Goal: Transaction & Acquisition: Purchase product/service

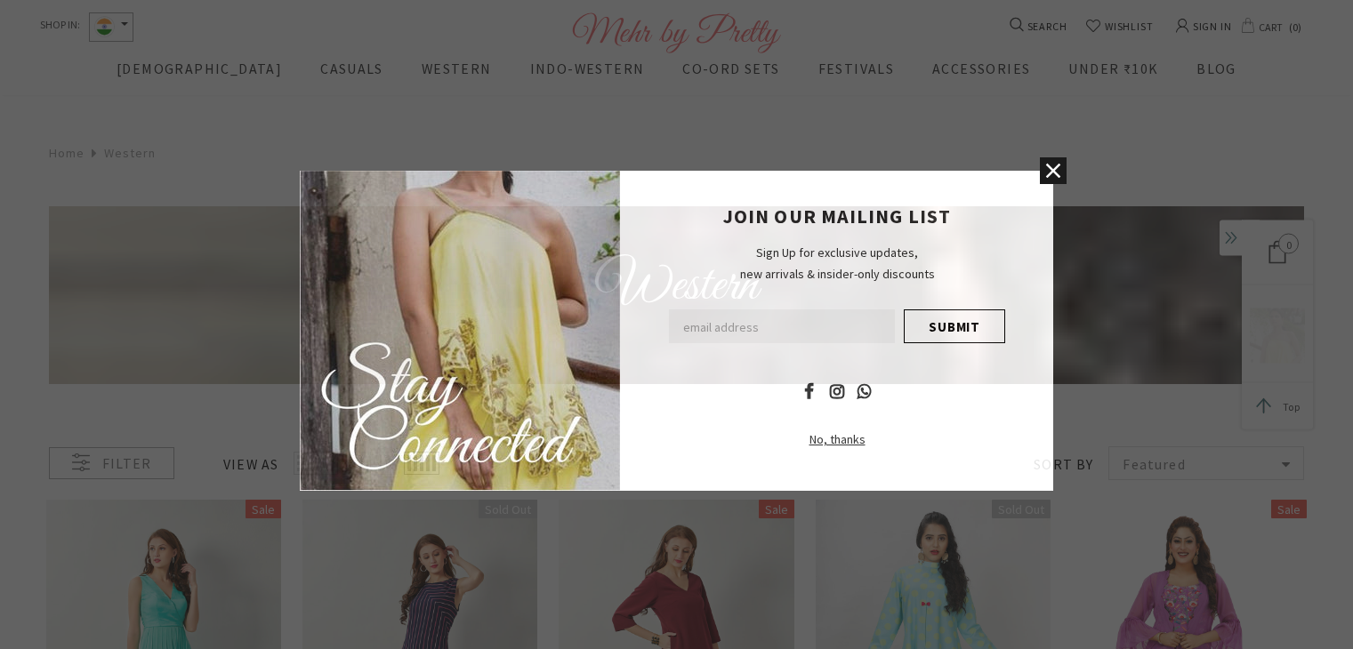
scroll to position [752, 0]
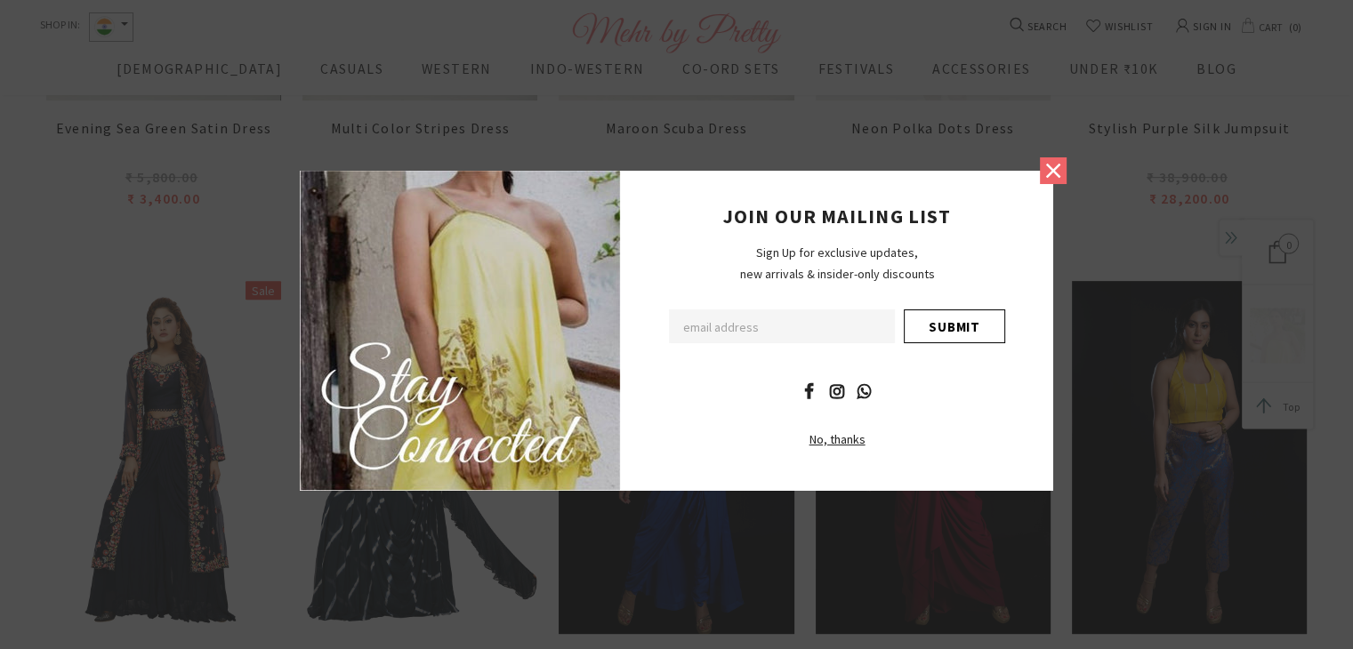
click at [1066, 174] on link at bounding box center [1053, 170] width 27 height 27
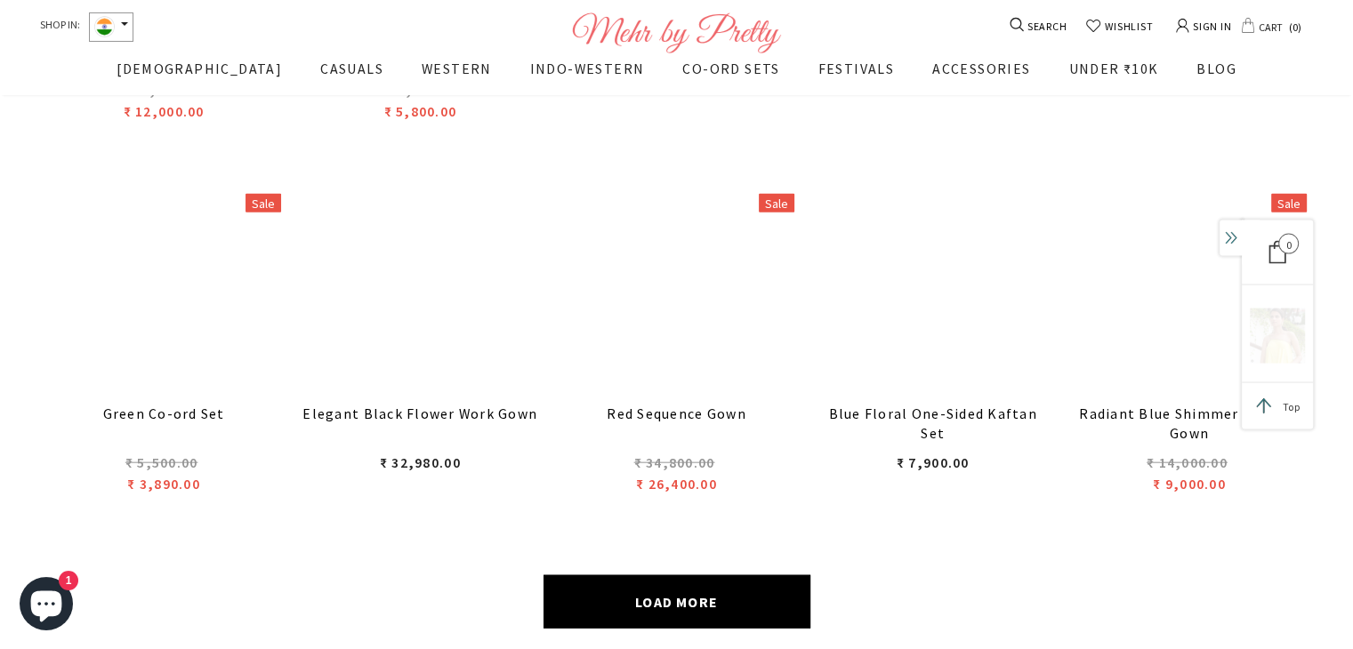
scroll to position [4060, 0]
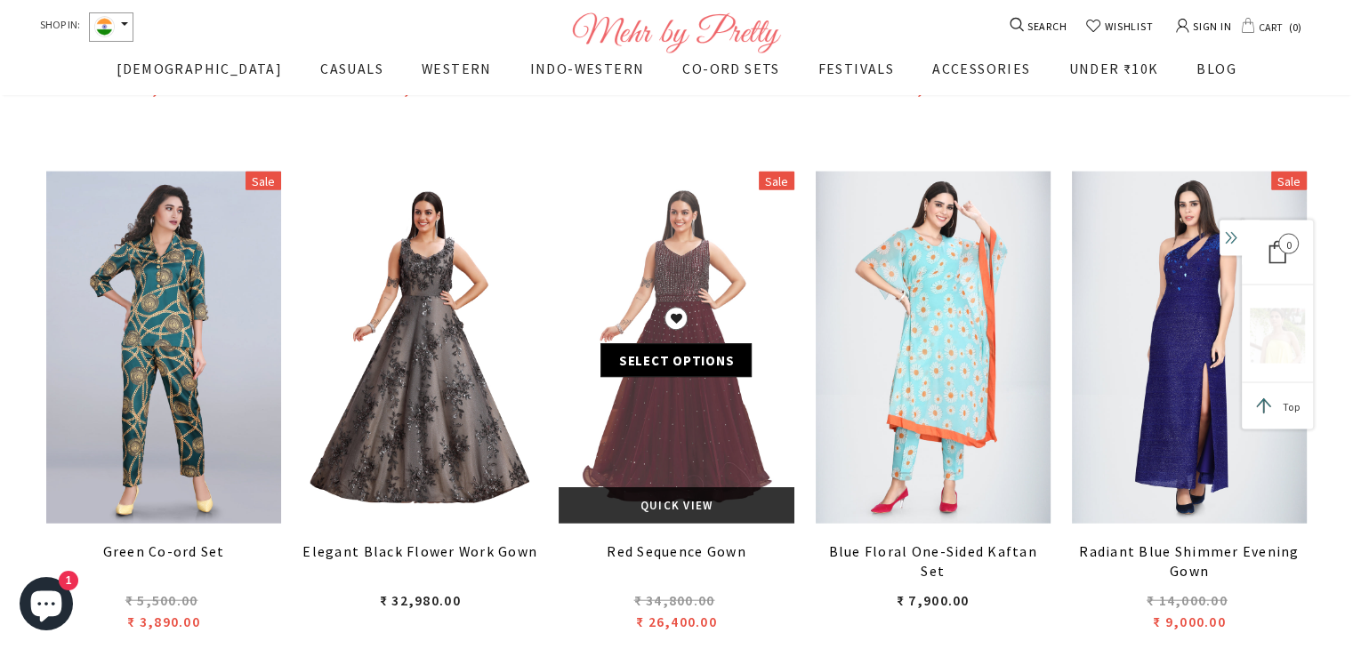
click at [718, 253] on link at bounding box center [676, 348] width 235 height 352
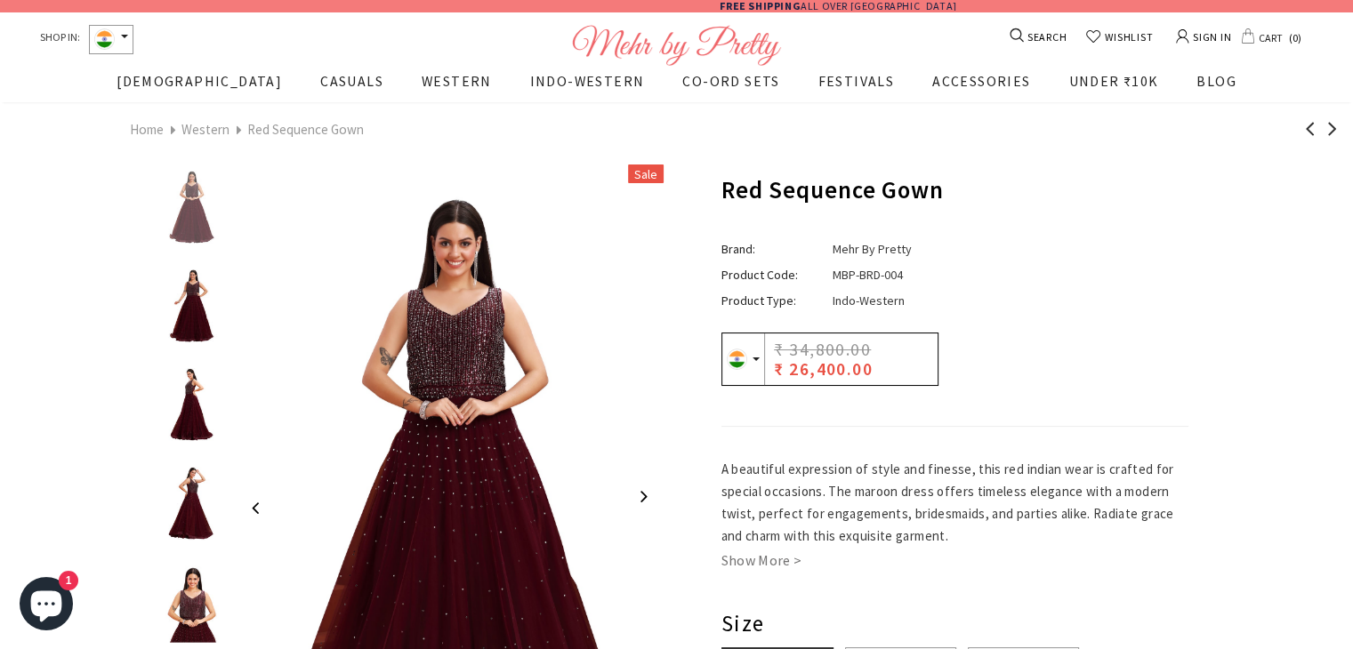
click at [169, 392] on img at bounding box center [192, 405] width 62 height 81
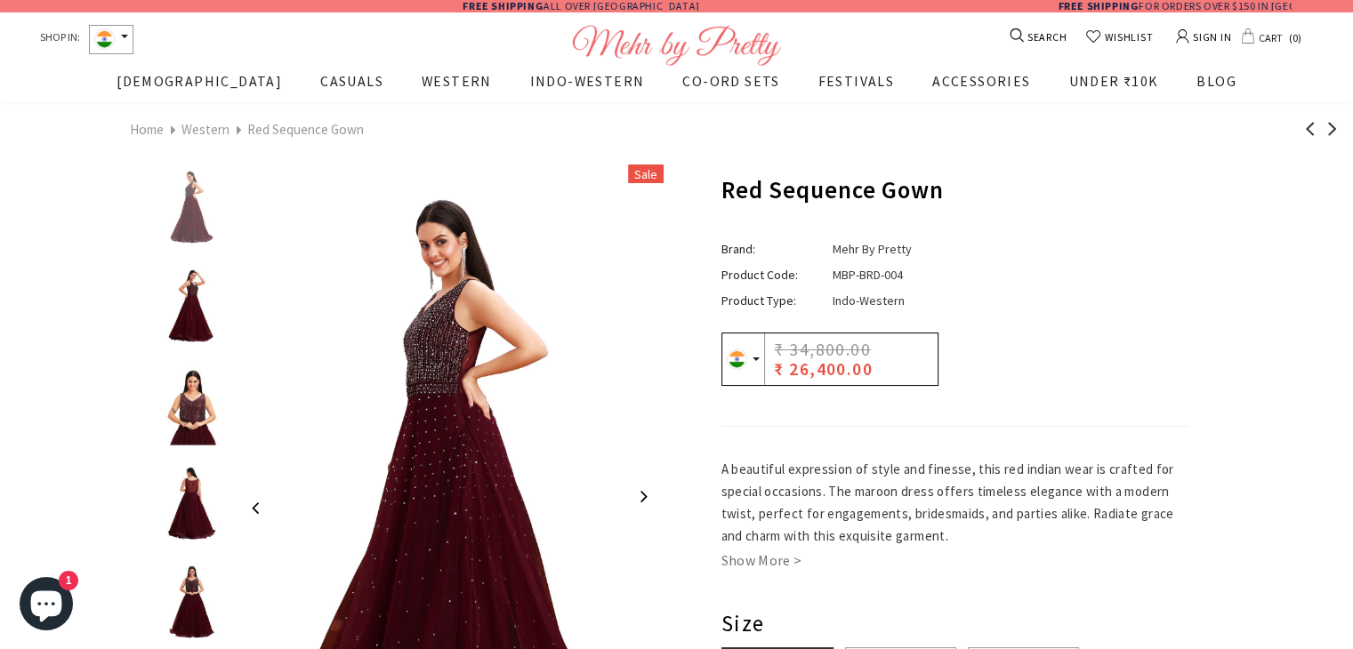
click at [193, 313] on img at bounding box center [192, 306] width 62 height 81
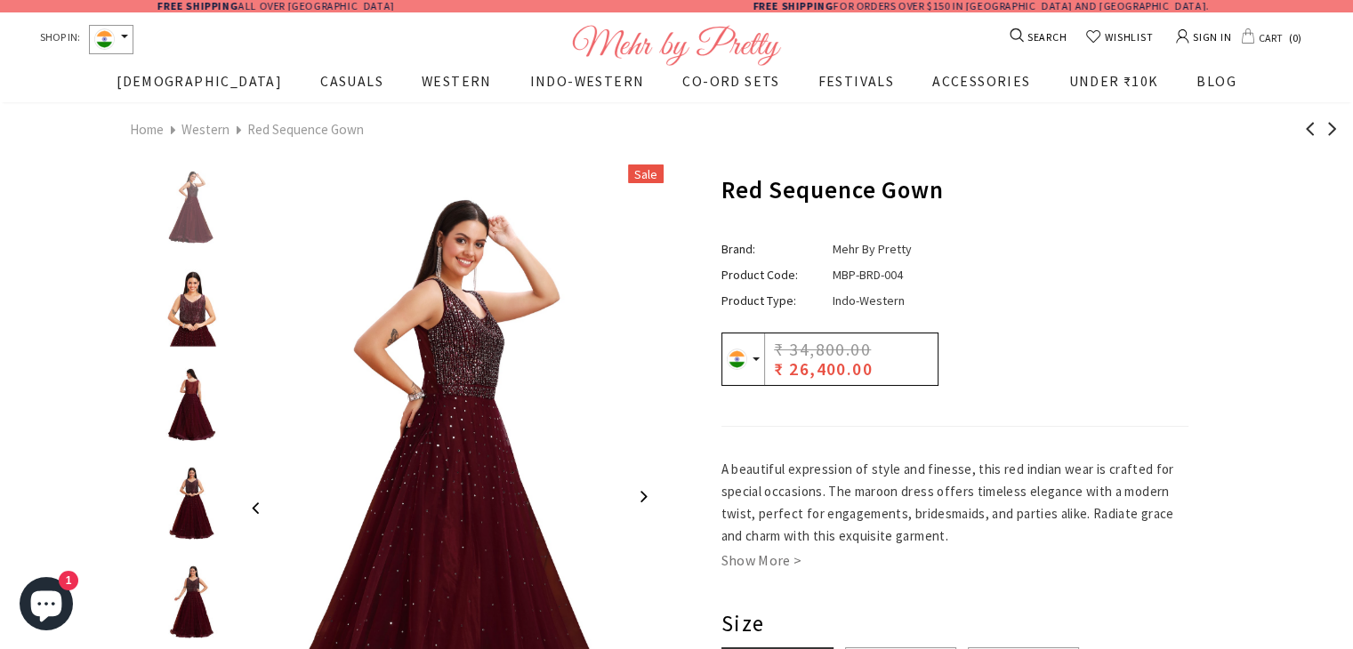
click at [193, 397] on img at bounding box center [192, 405] width 62 height 81
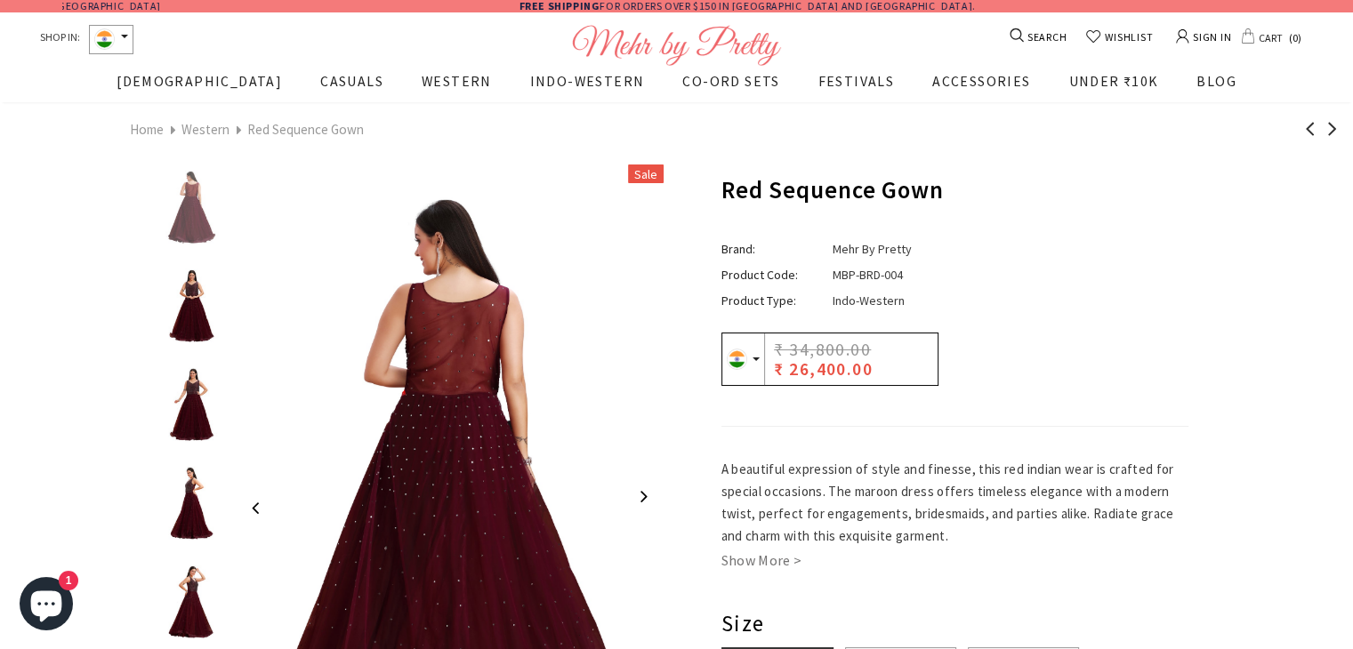
click at [193, 401] on img at bounding box center [192, 405] width 62 height 81
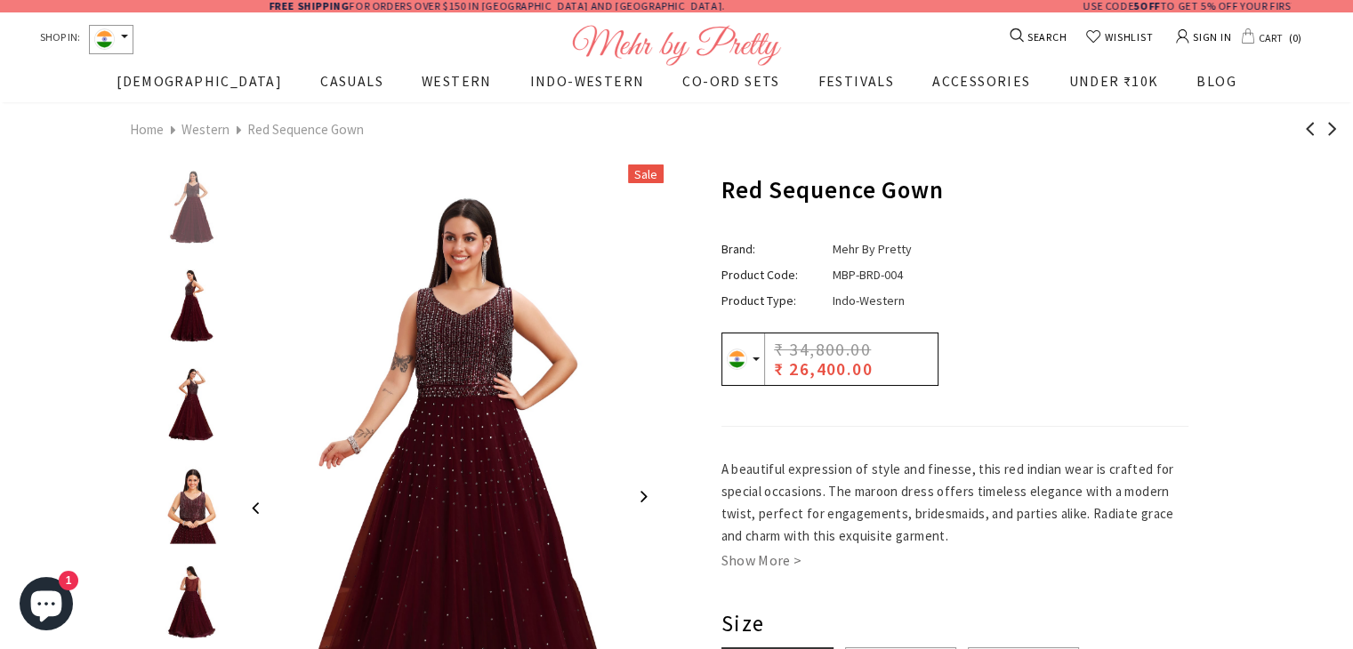
click at [193, 401] on img at bounding box center [192, 405] width 62 height 81
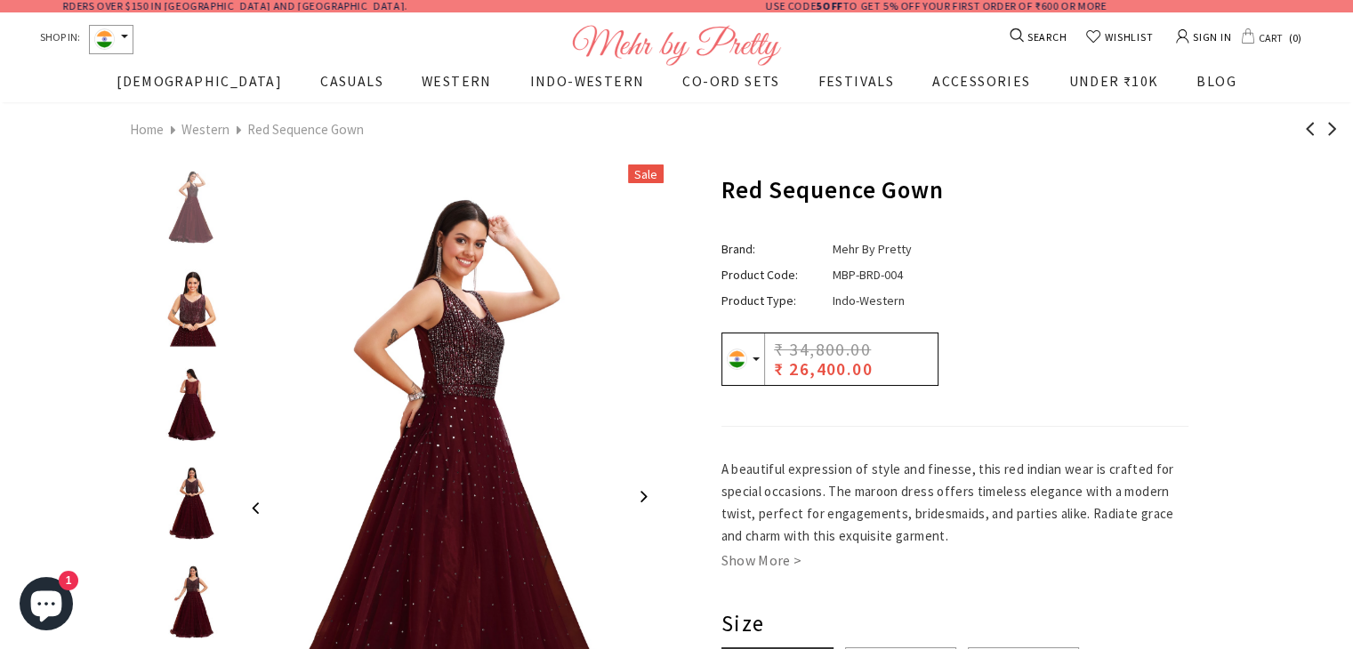
click at [184, 337] on img at bounding box center [192, 306] width 62 height 81
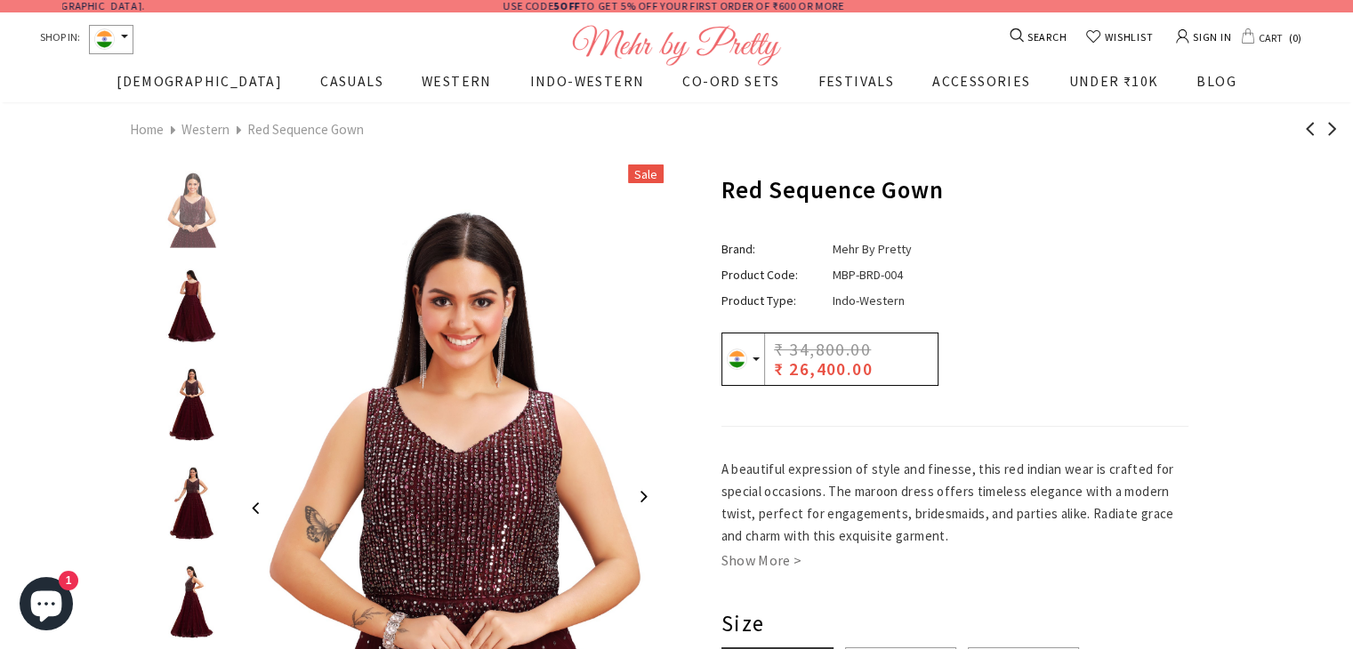
click at [184, 337] on img at bounding box center [192, 306] width 62 height 81
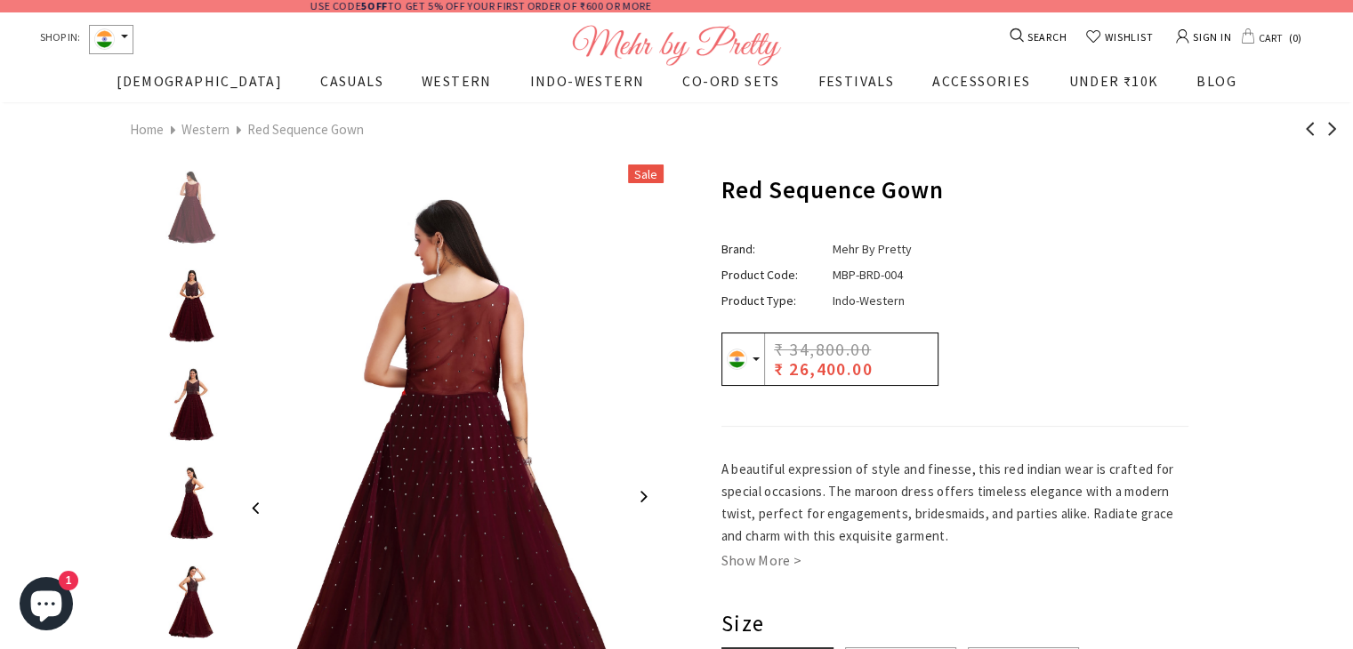
click at [195, 235] on img at bounding box center [192, 207] width 62 height 81
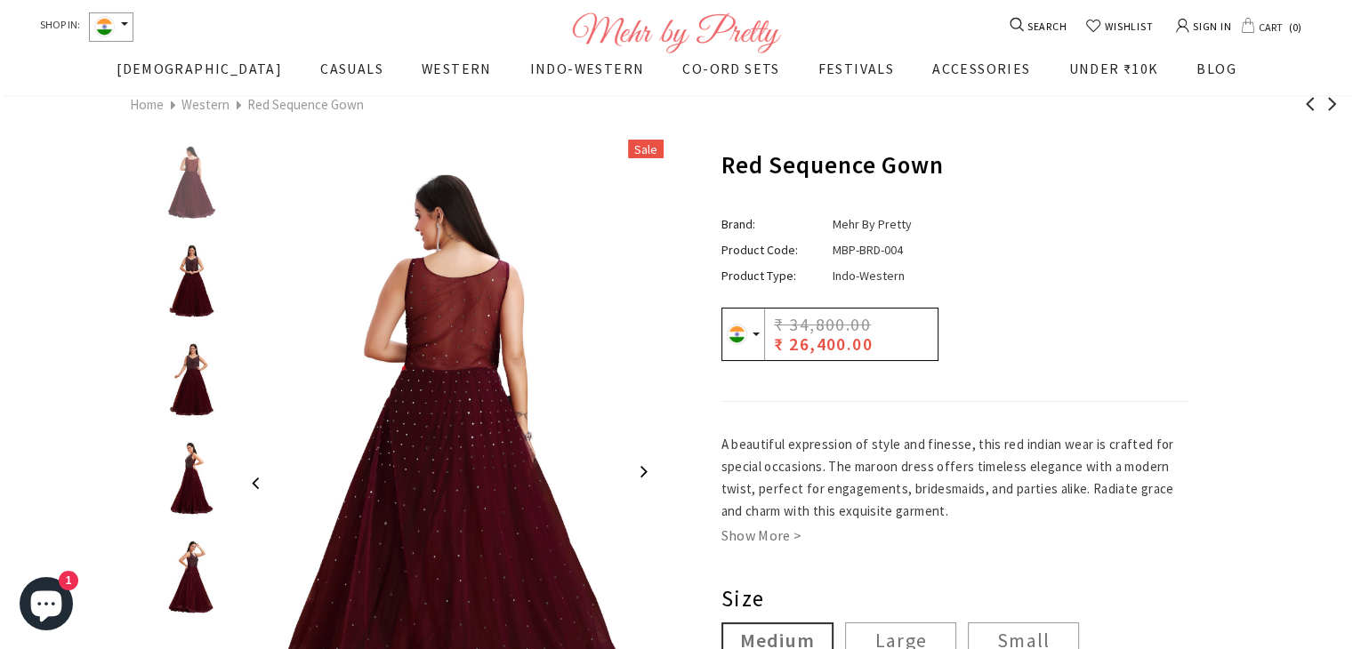
scroll to position [36, 0]
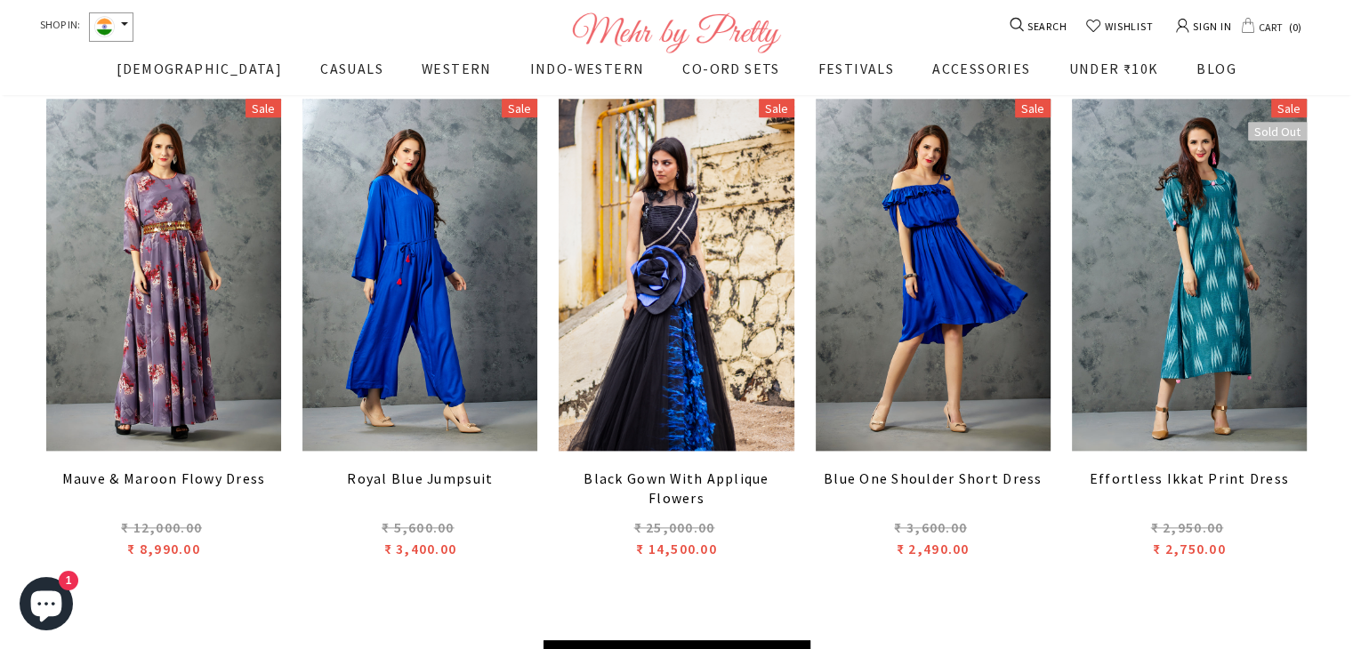
scroll to position [2021, 0]
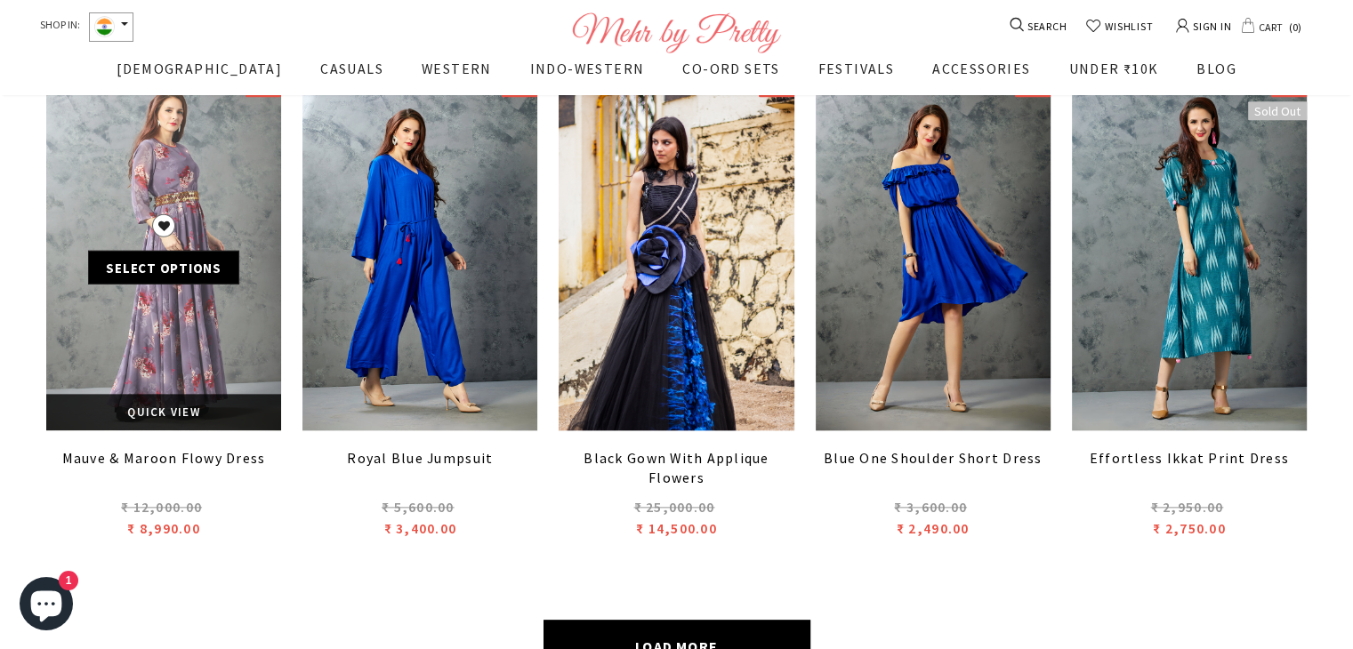
click at [172, 193] on link at bounding box center [163, 254] width 235 height 352
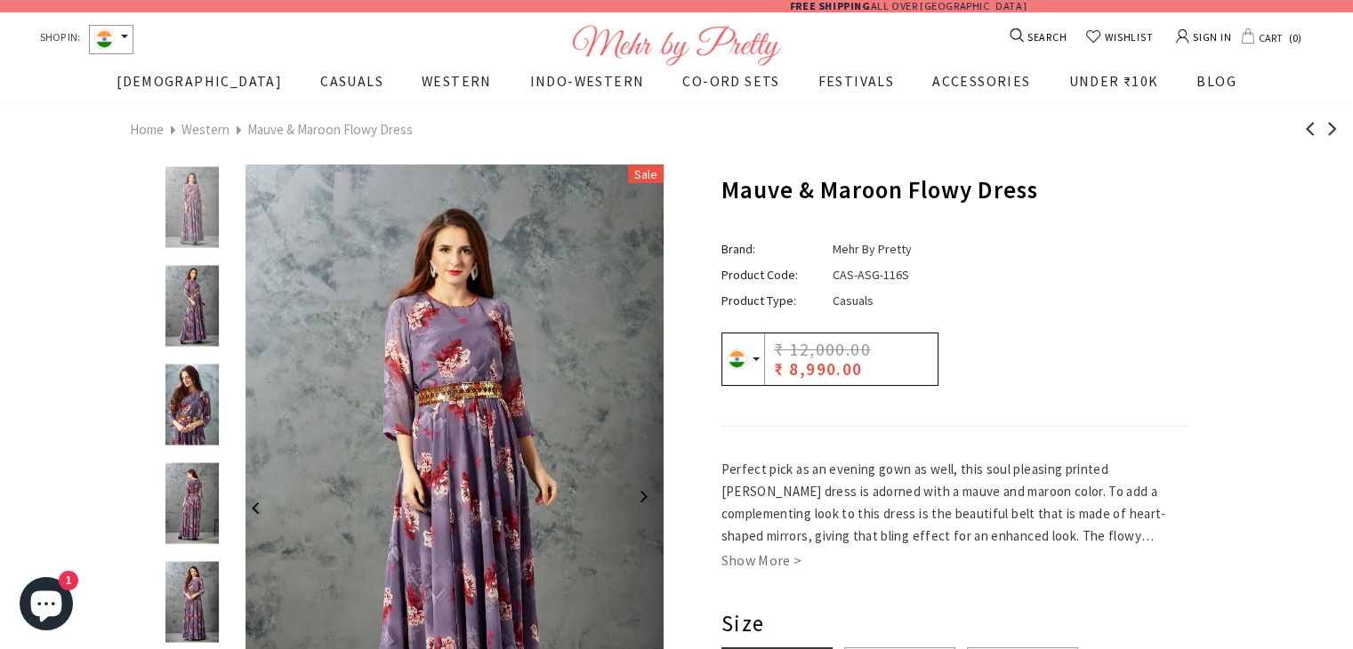
click at [205, 408] on img at bounding box center [192, 405] width 62 height 81
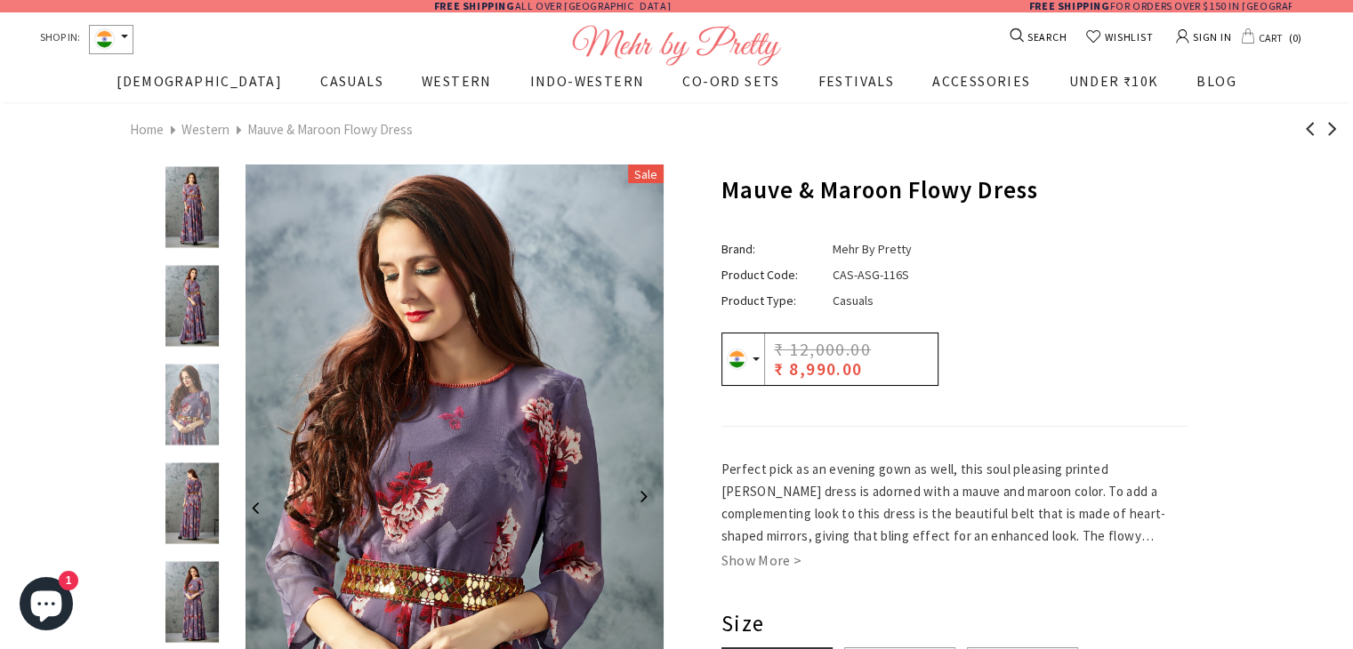
click at [185, 488] on img at bounding box center [192, 503] width 62 height 81
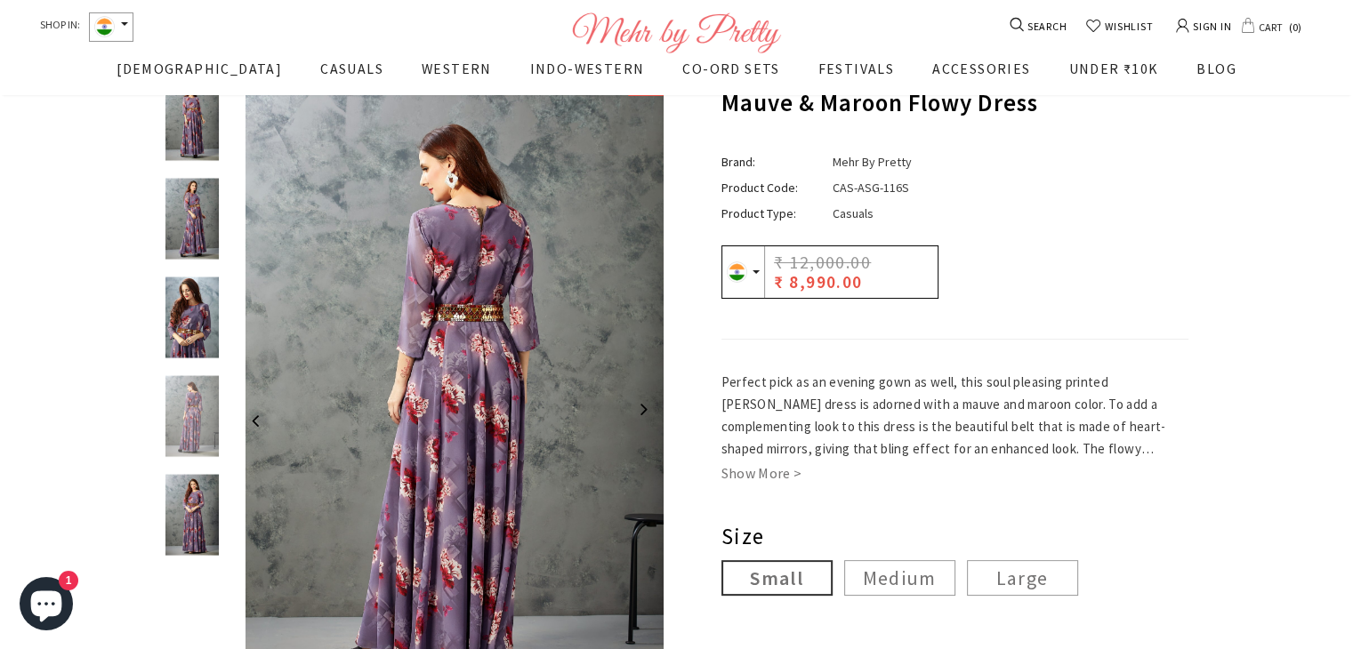
scroll to position [107, 0]
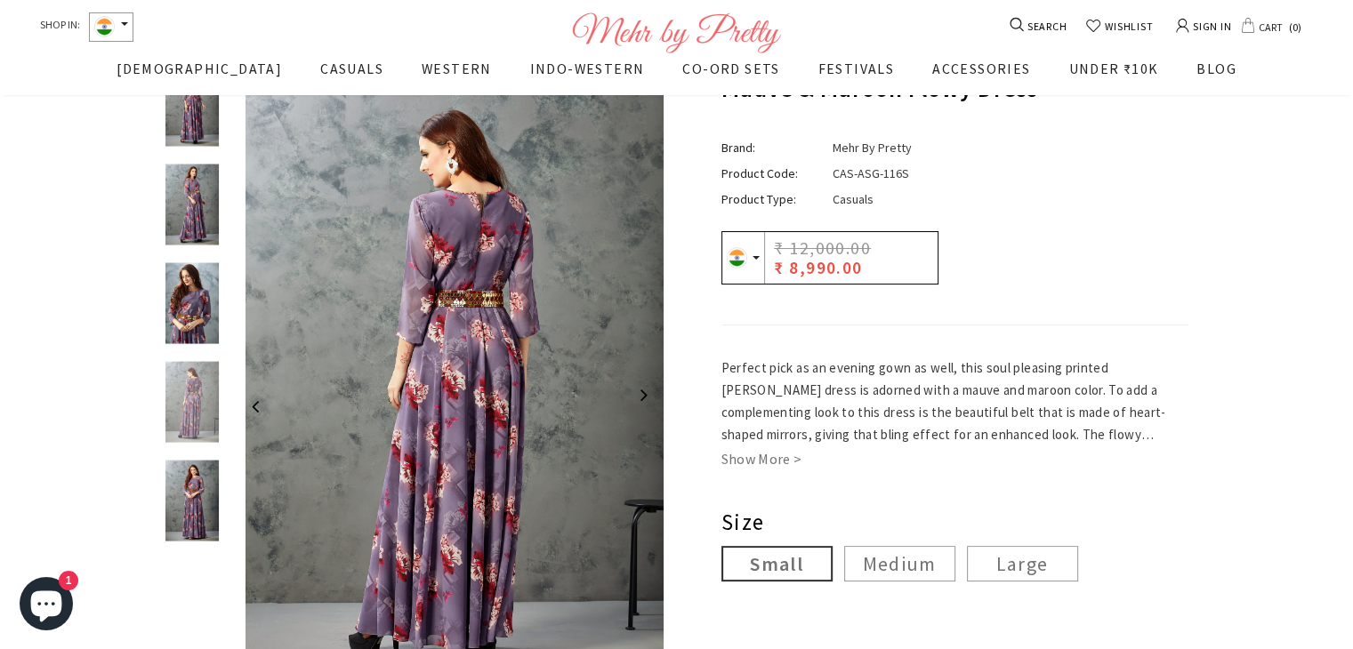
click at [200, 422] on img at bounding box center [192, 402] width 62 height 81
click at [208, 492] on img at bounding box center [192, 501] width 62 height 81
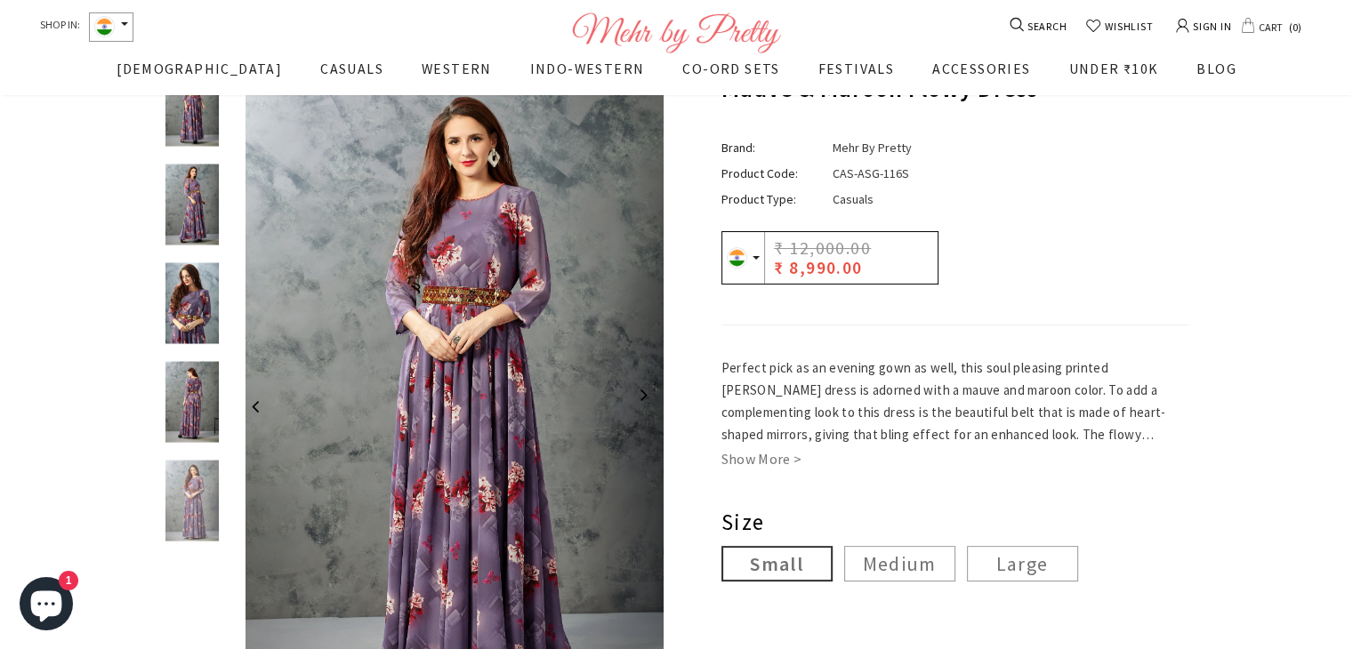
click at [208, 492] on img at bounding box center [192, 501] width 62 height 81
